Goal: Task Accomplishment & Management: Use online tool/utility

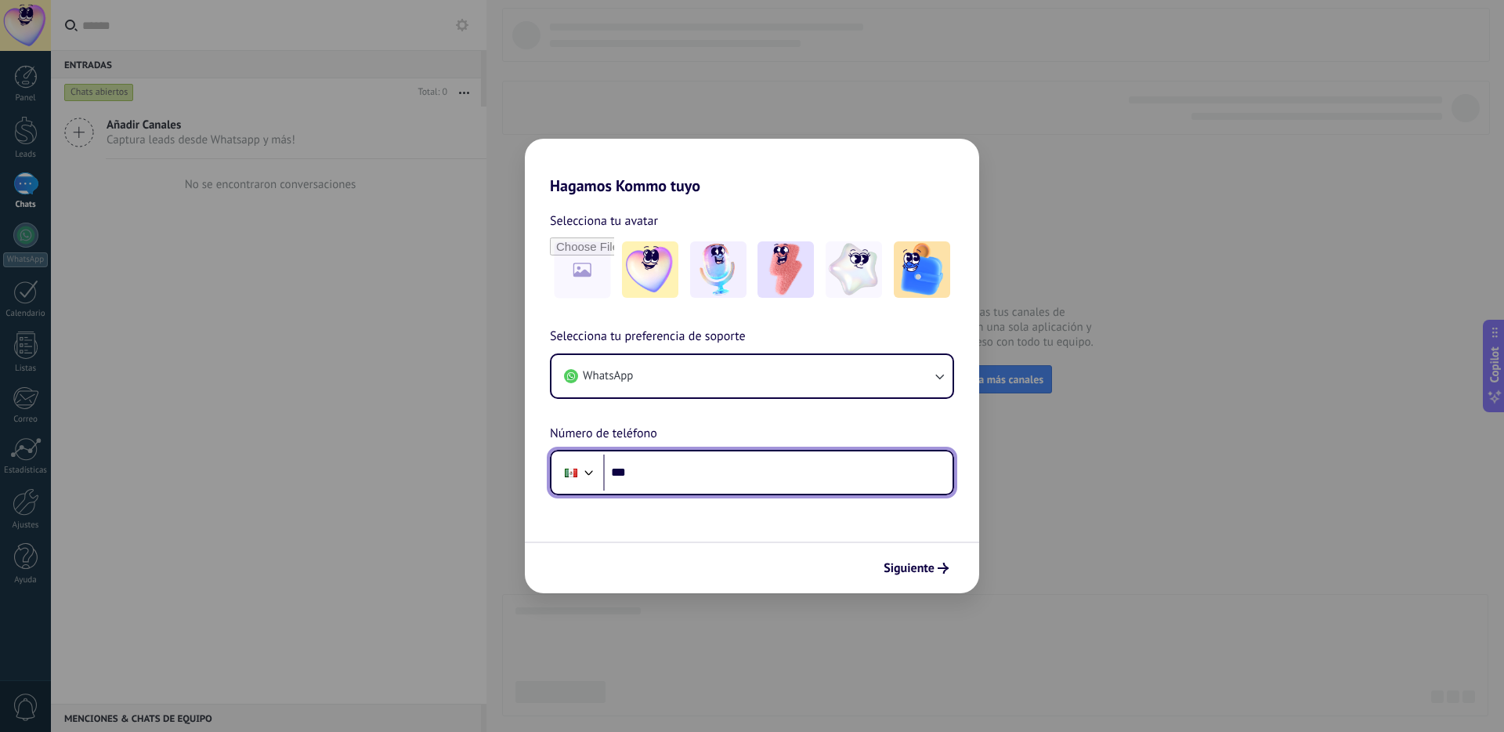
click at [786, 476] on input "***" at bounding box center [777, 472] width 349 height 36
type input "**********"
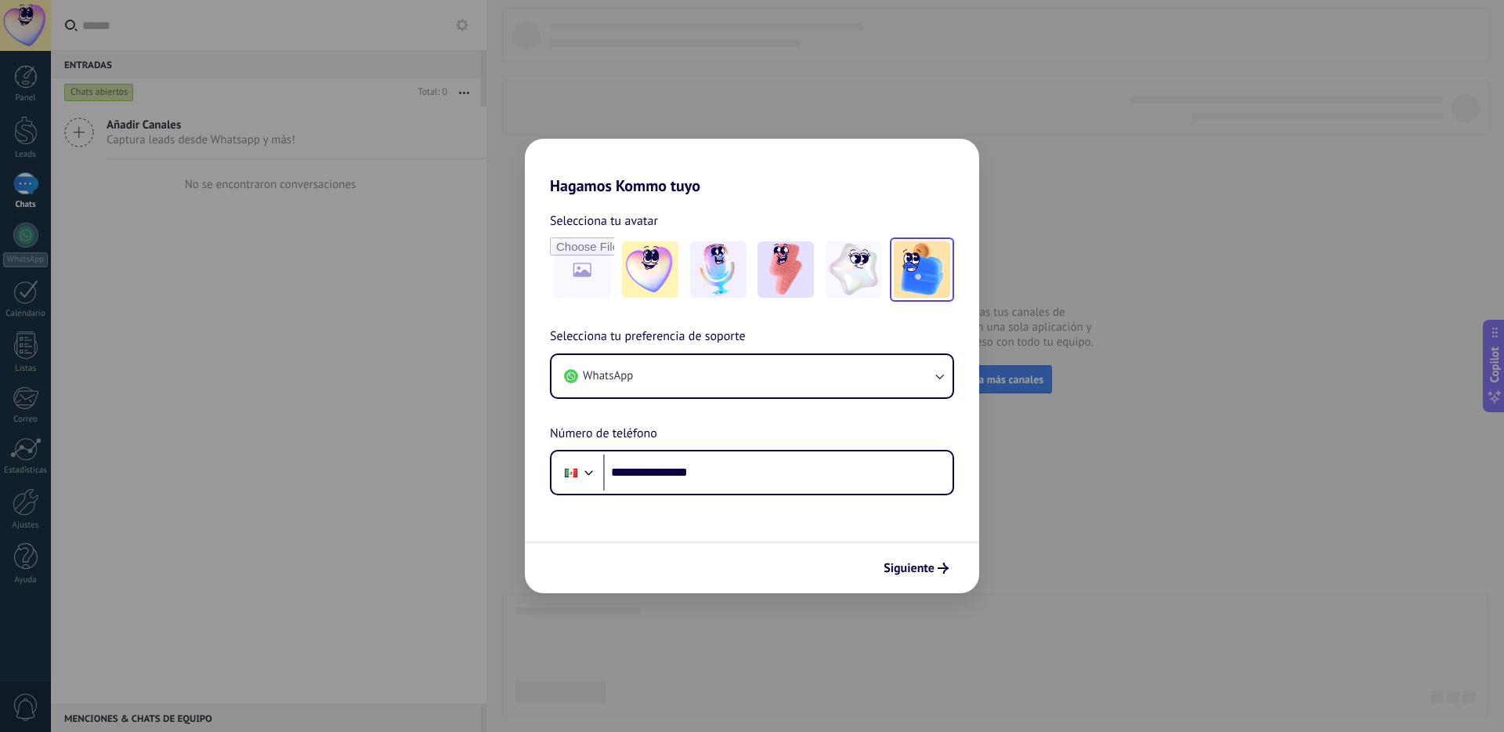
click at [901, 265] on img at bounding box center [922, 269] width 56 height 56
click at [926, 569] on span "Siguiente" at bounding box center [908, 567] width 51 height 11
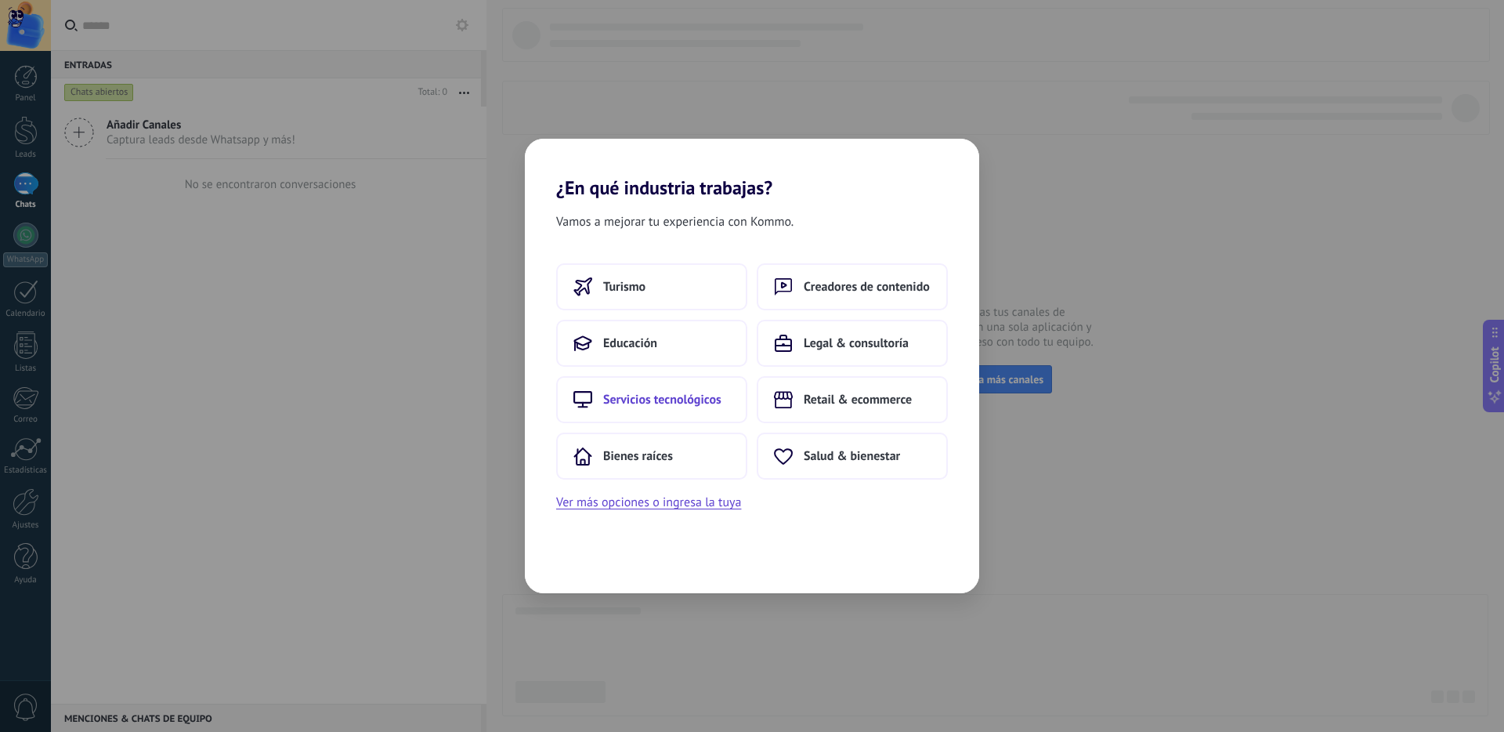
click at [719, 401] on span "Servicios tecnológicos" at bounding box center [662, 400] width 118 height 16
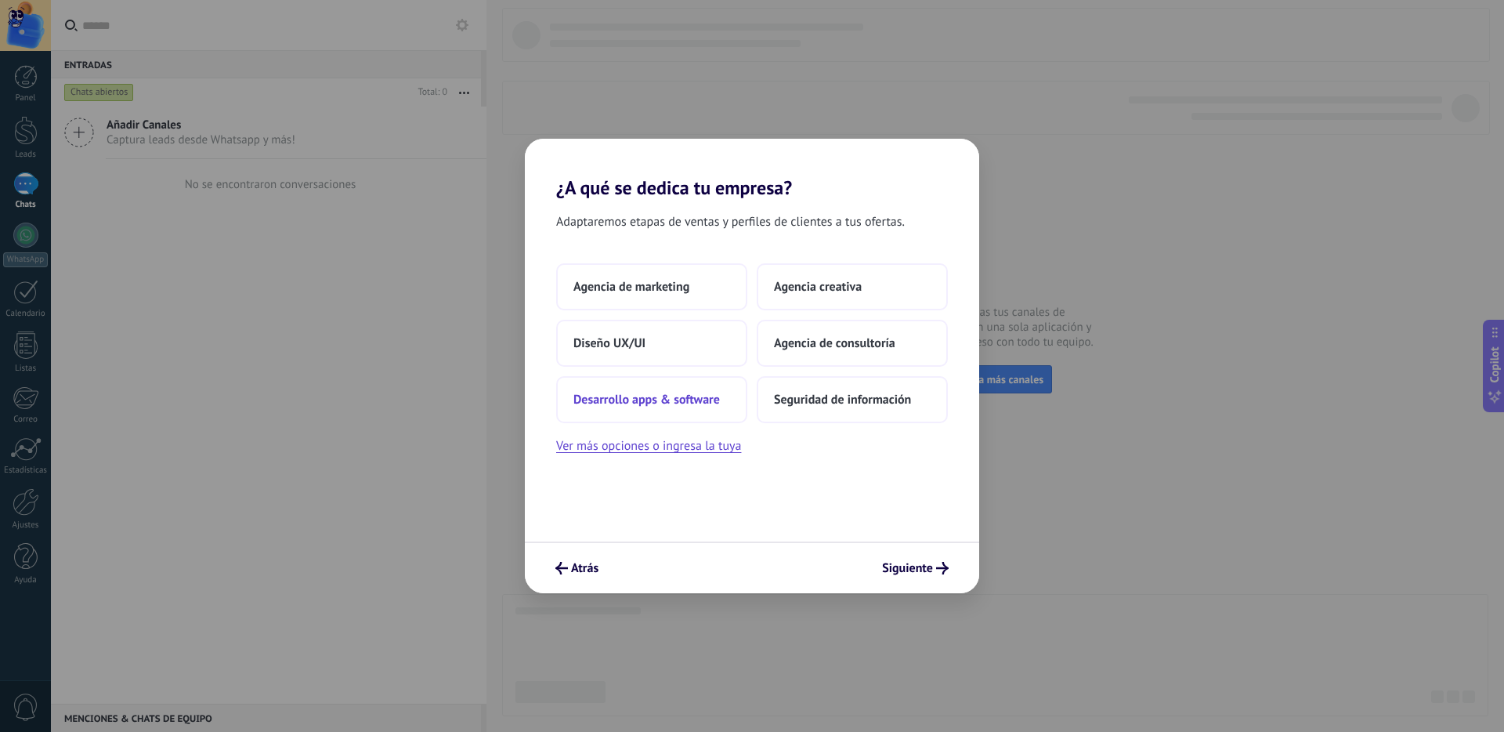
click at [704, 407] on button "Desarrollo apps & software" at bounding box center [651, 399] width 191 height 47
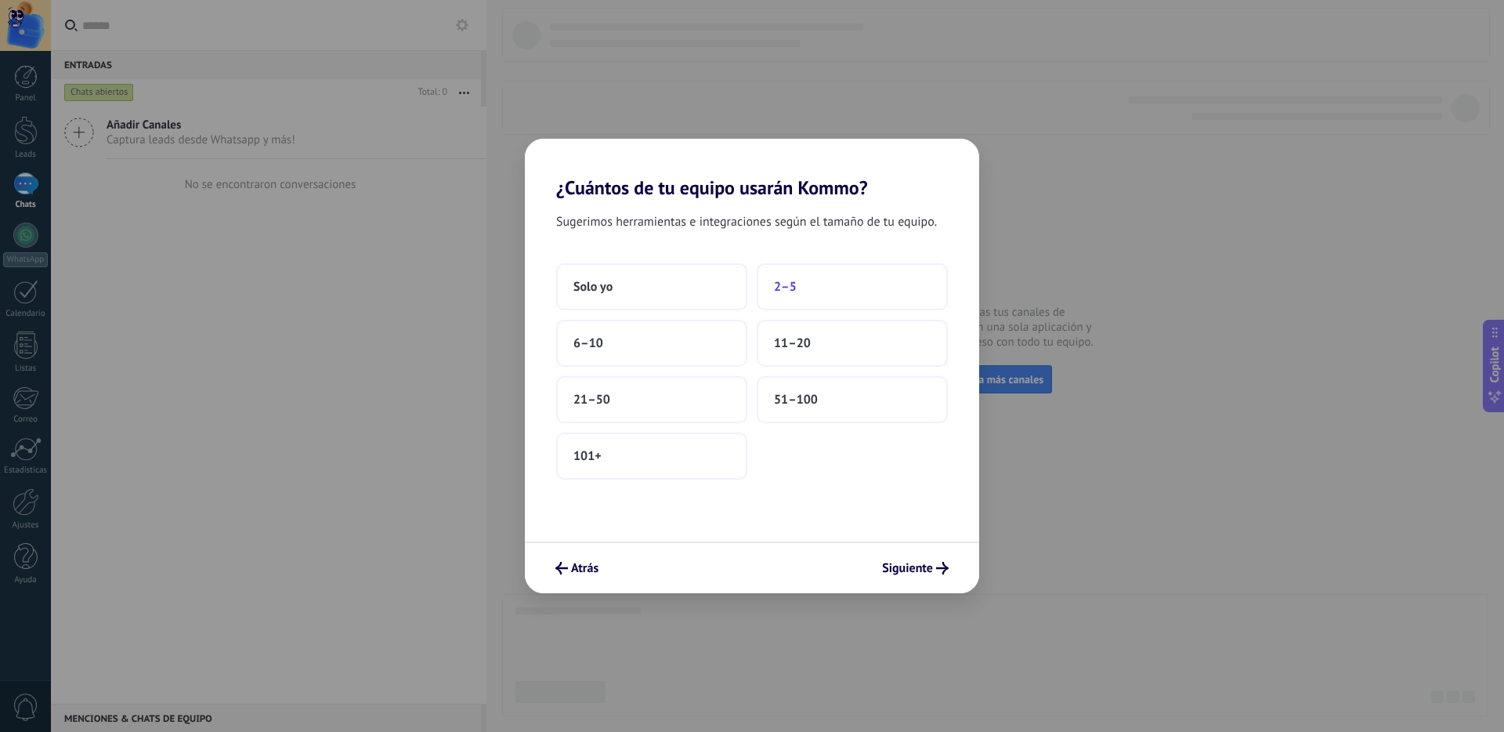
click at [822, 288] on button "2–5" at bounding box center [852, 286] width 191 height 47
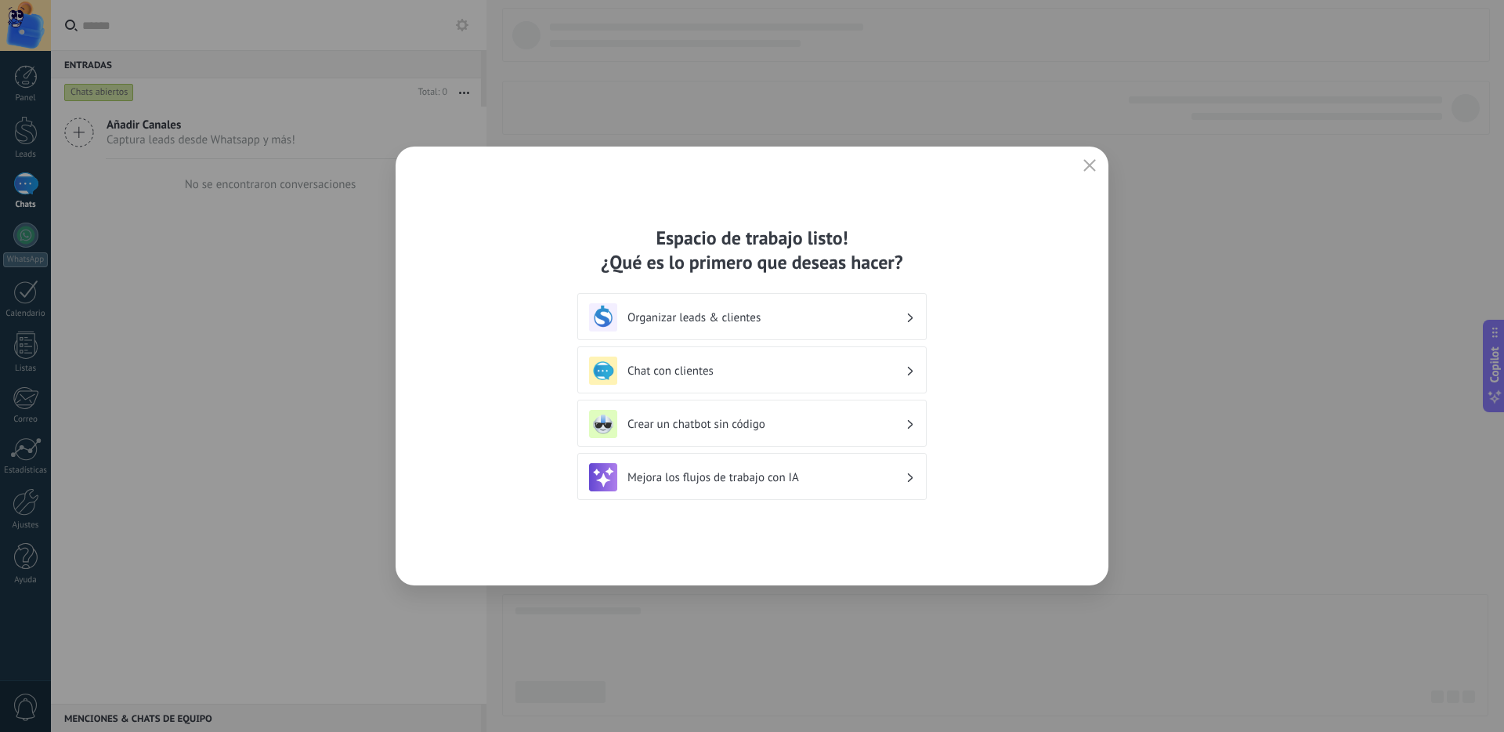
click at [846, 318] on h3 "Organizar leads & clientes" at bounding box center [766, 317] width 278 height 15
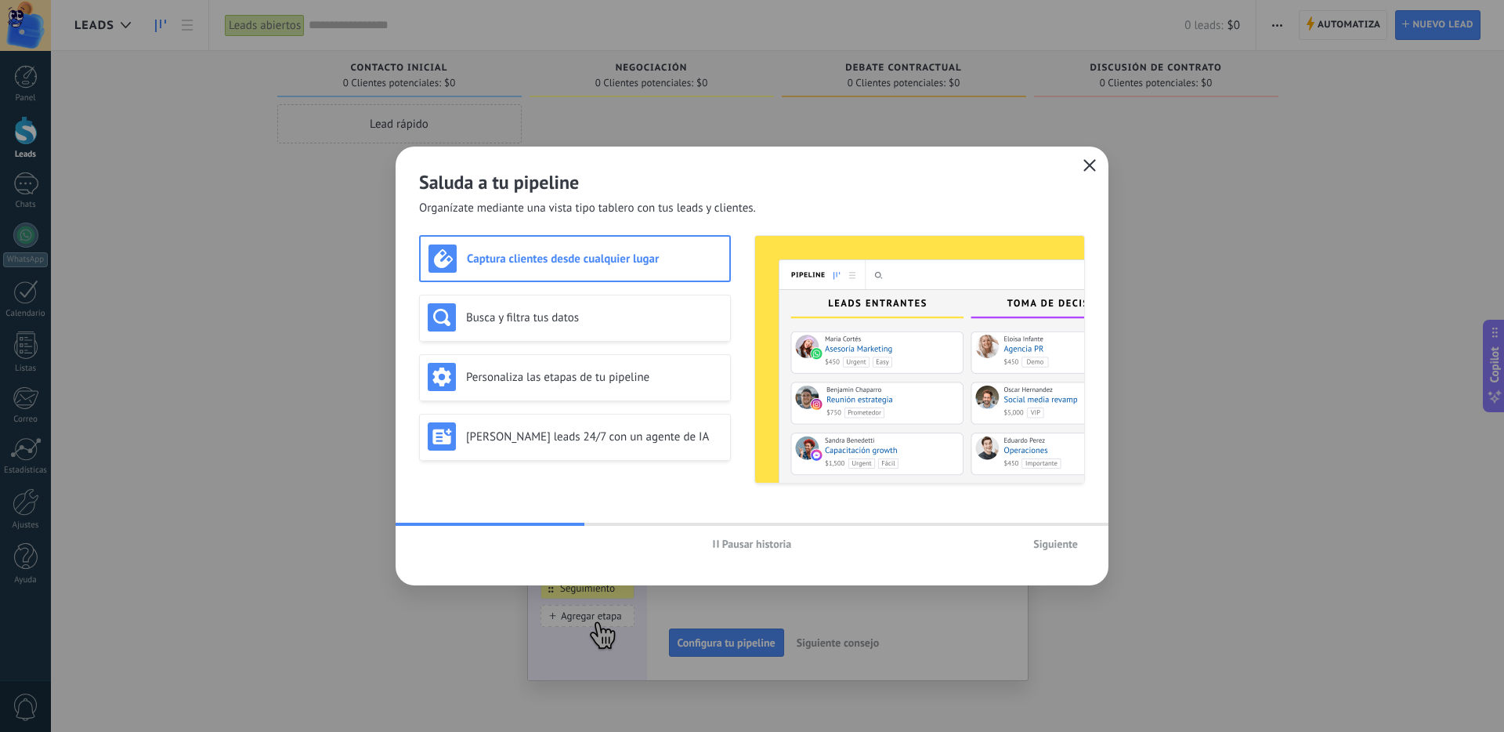
click at [1089, 166] on use "button" at bounding box center [1090, 165] width 12 height 12
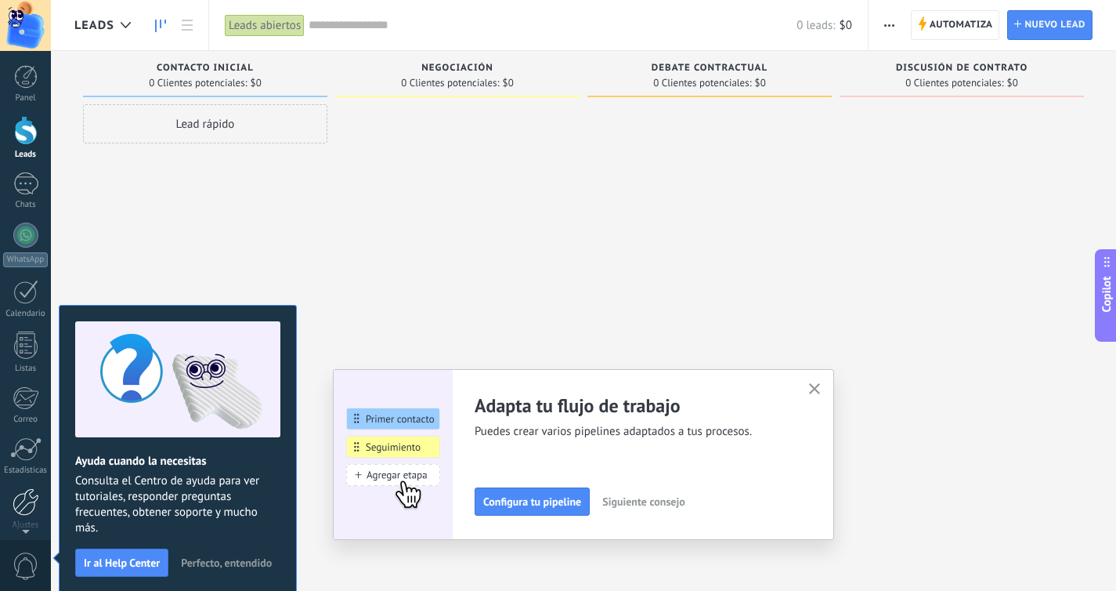
click at [26, 506] on div at bounding box center [26, 501] width 27 height 27
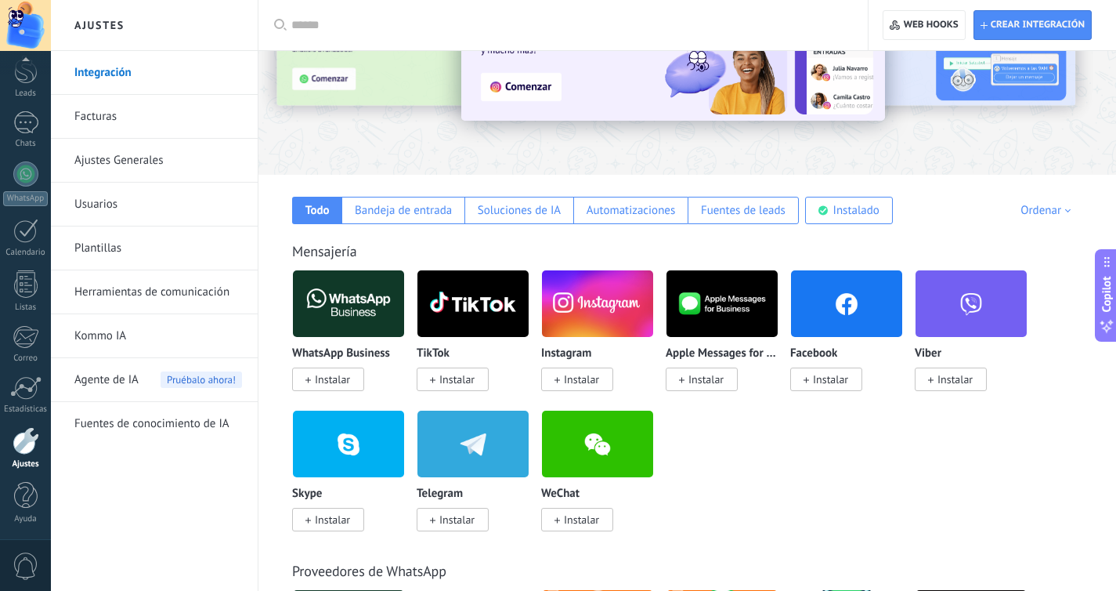
scroll to position [172, 0]
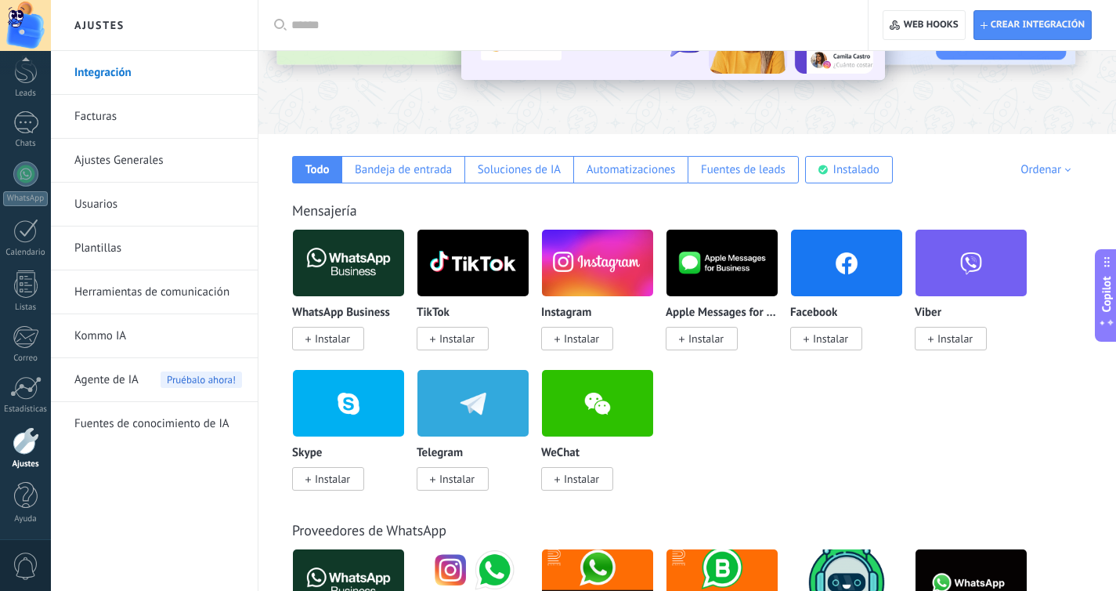
click at [465, 482] on span "Instalar" at bounding box center [456, 479] width 35 height 14
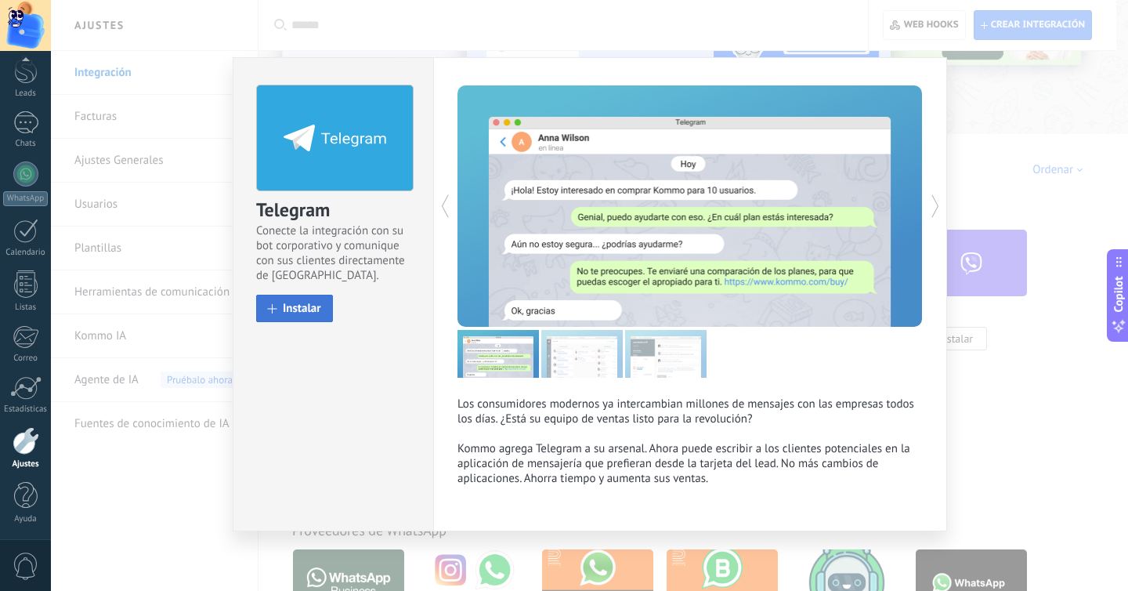
click at [324, 309] on button "Instalar" at bounding box center [294, 307] width 77 height 27
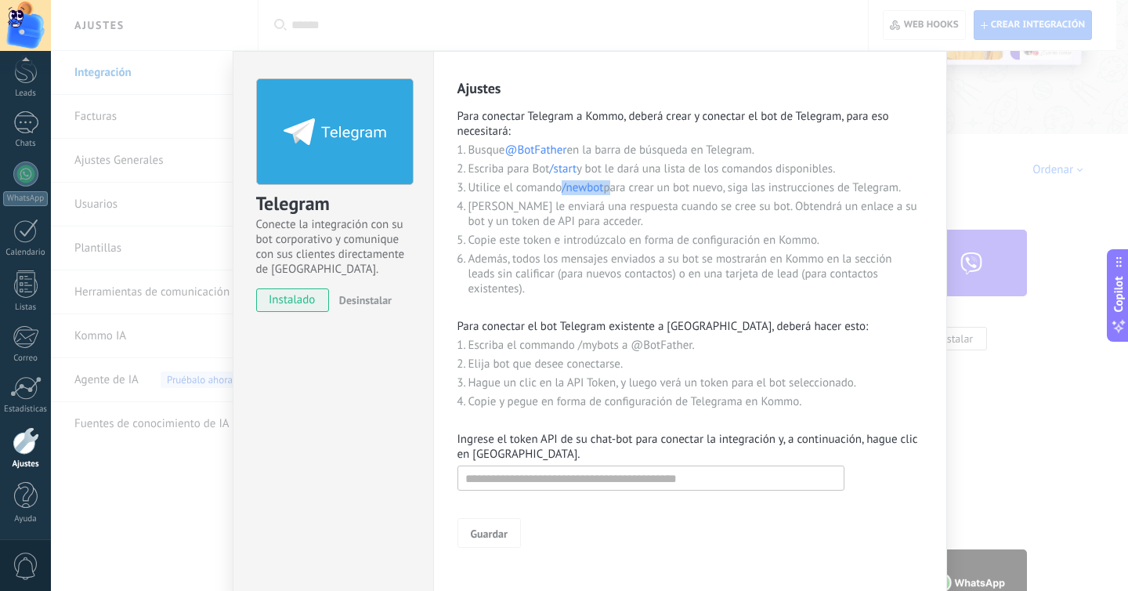
drag, startPoint x: 606, startPoint y: 189, endPoint x: 562, endPoint y: 192, distance: 44.0
click at [562, 192] on li "Utilice el comando /newbot para crear un bot nuevo, siga las instrucciones de T…" at bounding box center [695, 187] width 454 height 15
copy li "/newbot"
click at [531, 479] on input "text" at bounding box center [650, 477] width 387 height 25
paste input "**********"
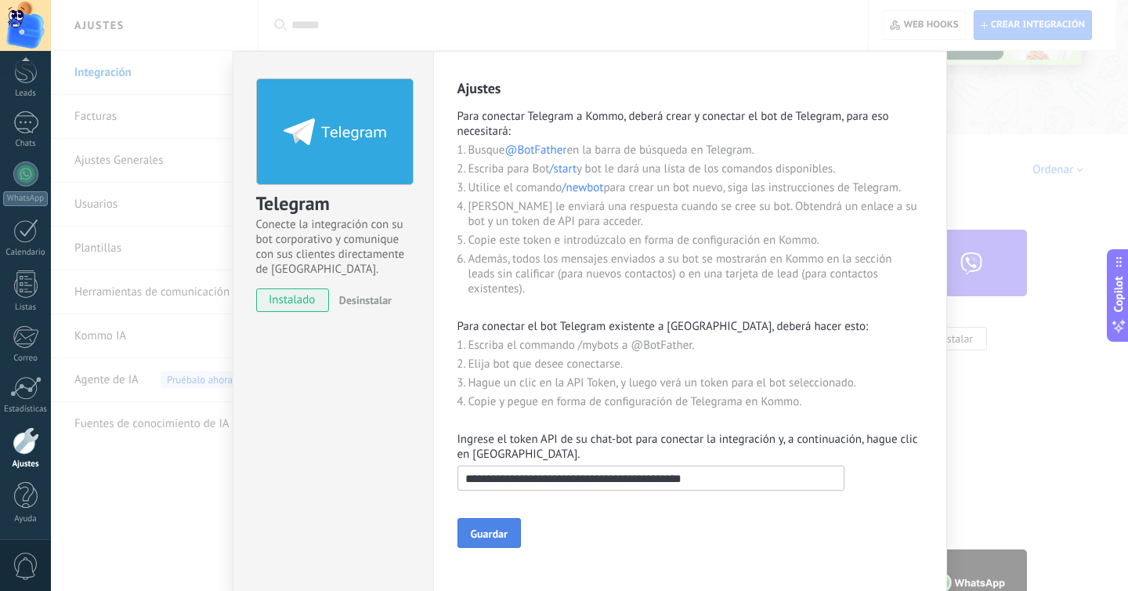
type input "**********"
click at [504, 538] on span "Guardar" at bounding box center [489, 533] width 37 height 11
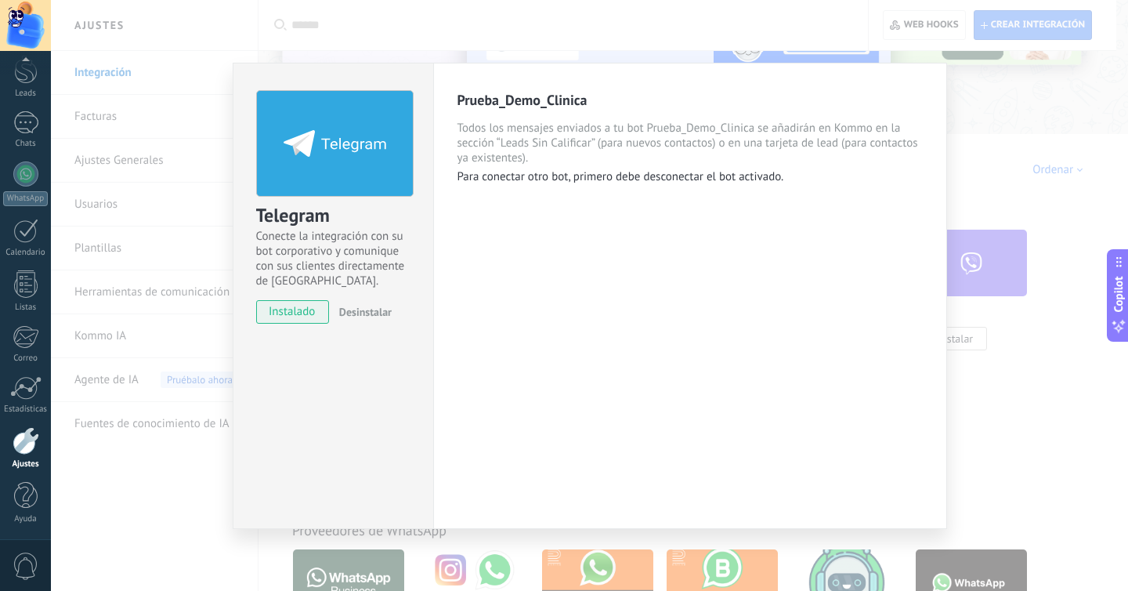
click at [207, 115] on div "Telegram Conecte la integración con su bot corporativo y comunique con sus clie…" at bounding box center [589, 295] width 1077 height 591
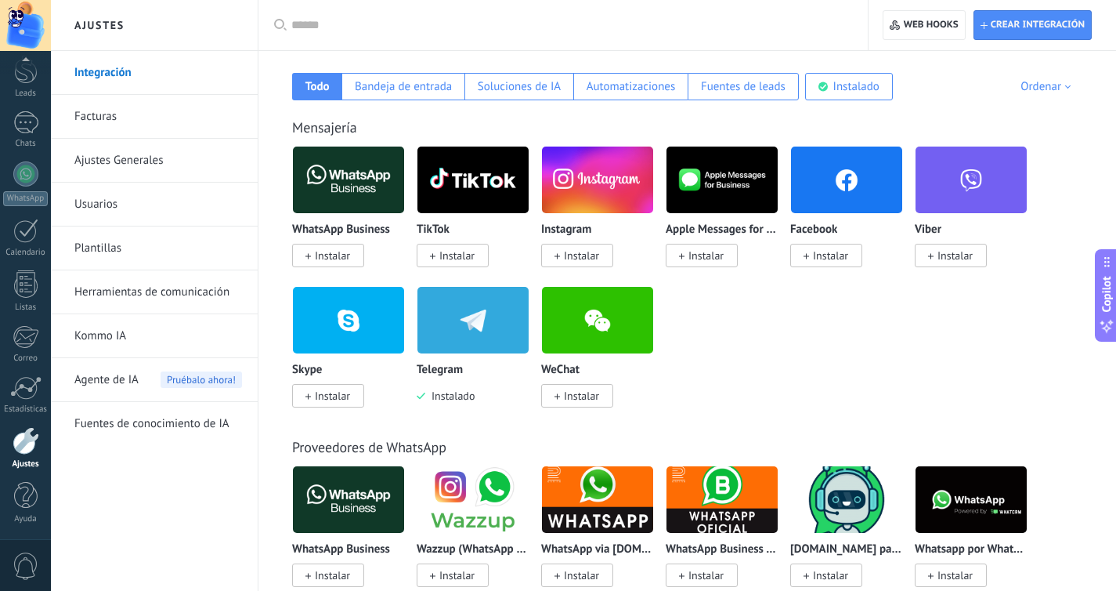
scroll to position [257, 0]
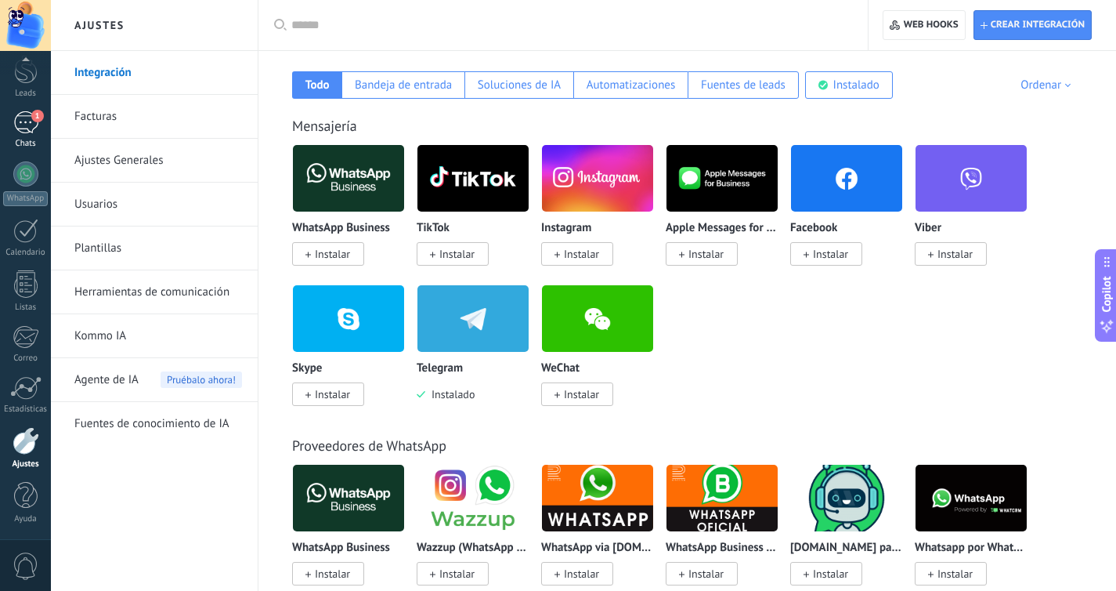
click at [37, 126] on div "1" at bounding box center [25, 122] width 25 height 23
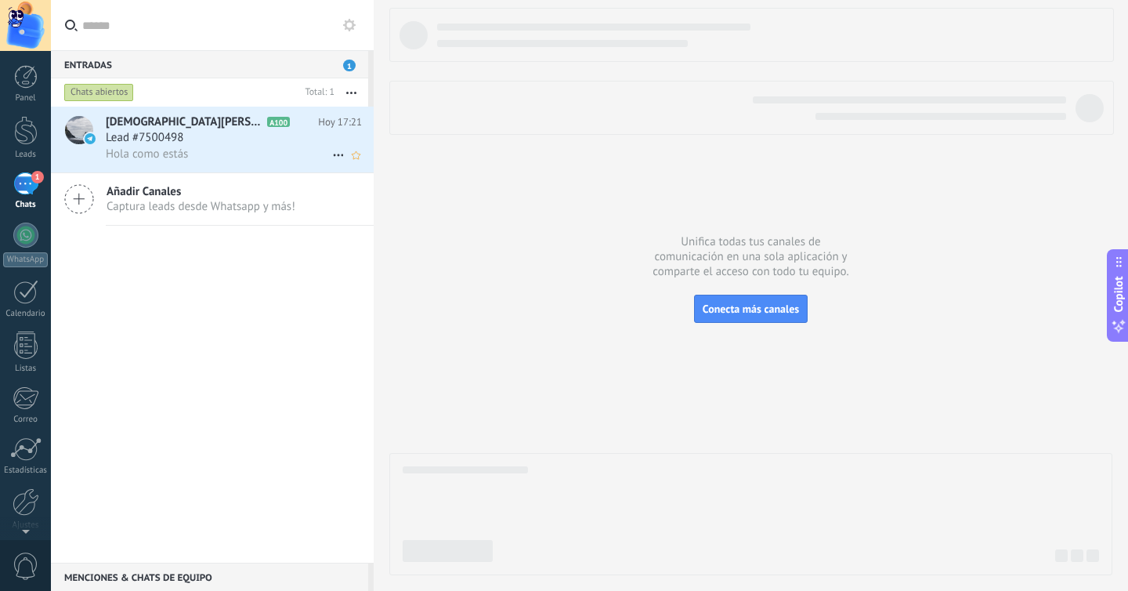
click at [215, 150] on div "Hola como estás" at bounding box center [234, 154] width 256 height 16
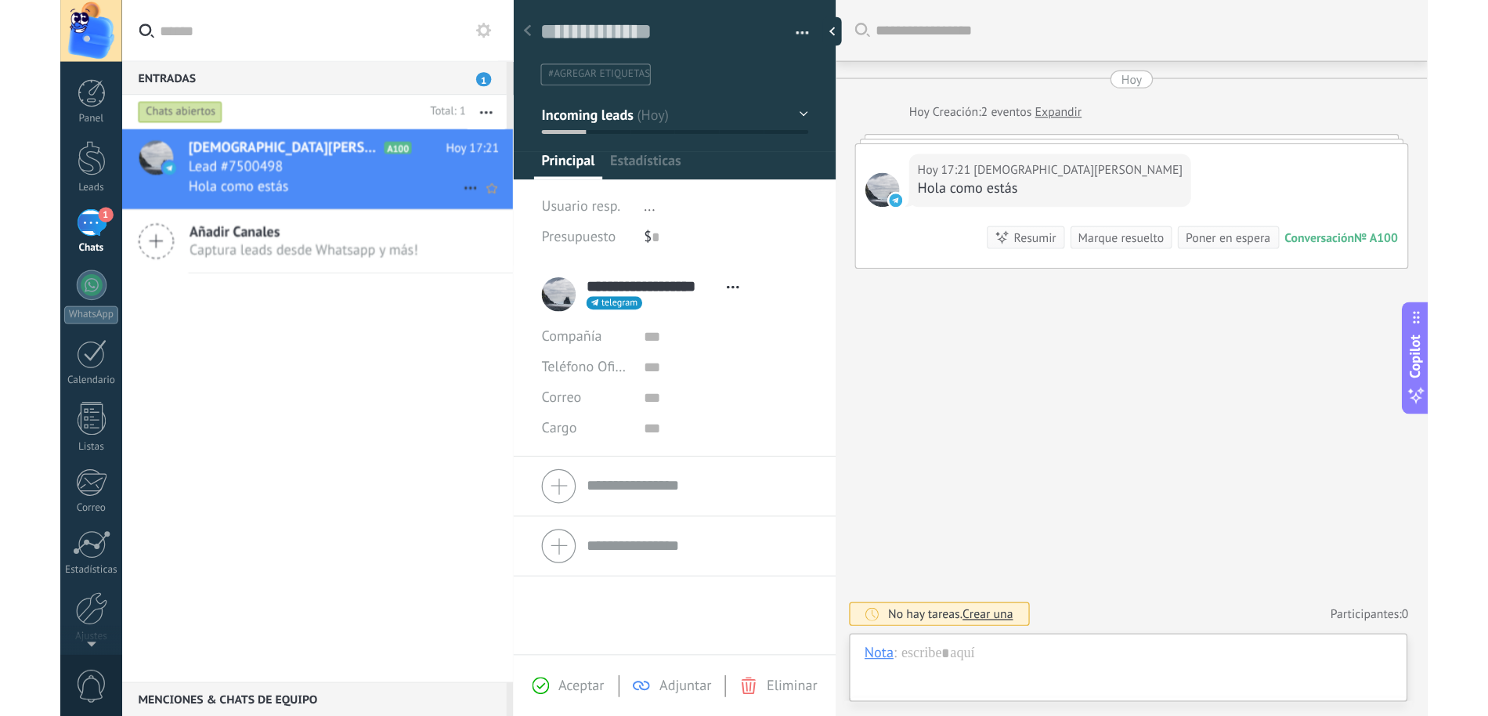
scroll to position [23, 0]
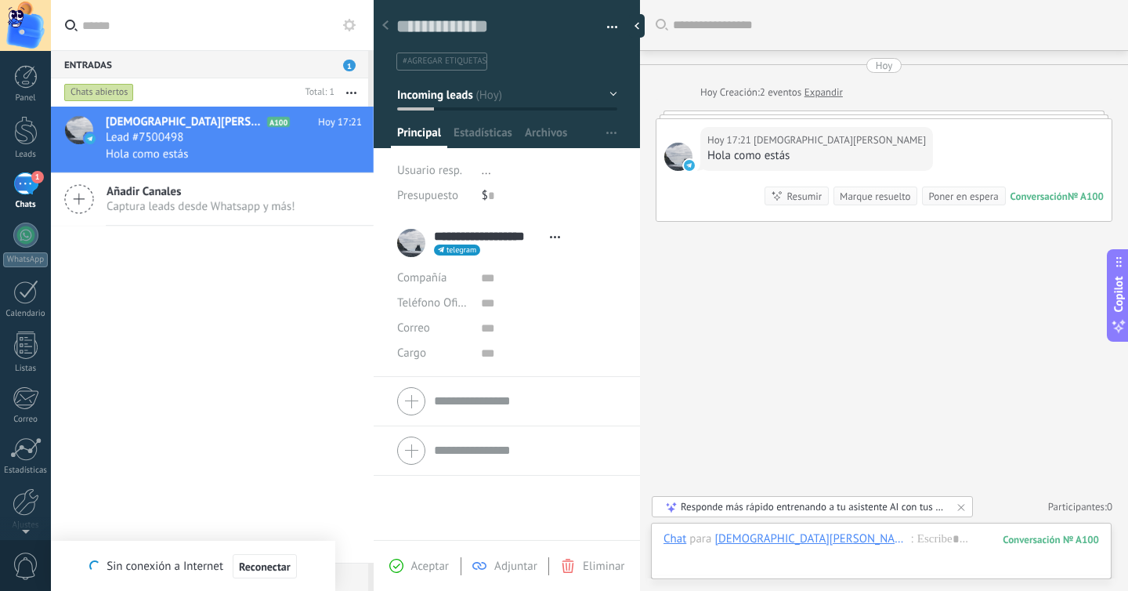
type textarea "**********"
